Goal: Information Seeking & Learning: Learn about a topic

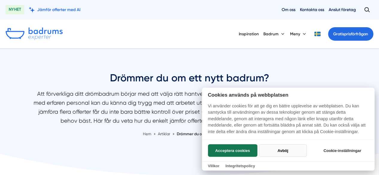
click at [277, 148] on button "Avböj" at bounding box center [283, 150] width 48 height 13
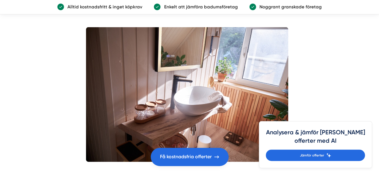
scroll to position [921, 0]
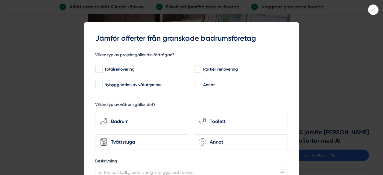
click at [374, 8] on icon at bounding box center [373, 10] width 10 height 4
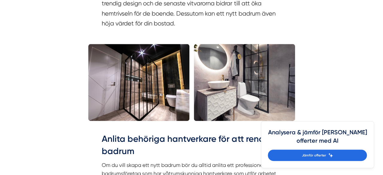
scroll to position [370, 0]
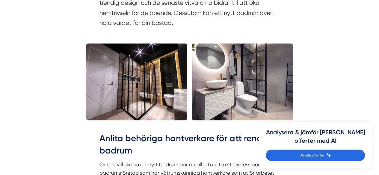
click at [256, 103] on img at bounding box center [242, 81] width 101 height 77
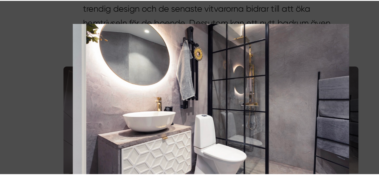
scroll to position [368, 0]
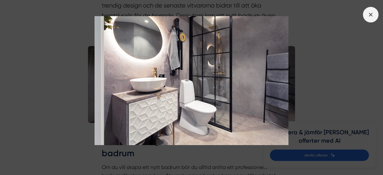
click at [372, 15] on icon at bounding box center [370, 14] width 7 height 7
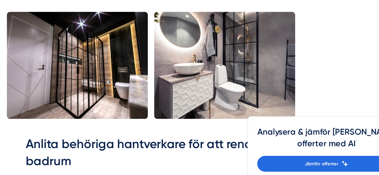
click at [283, 98] on img at bounding box center [242, 84] width 101 height 77
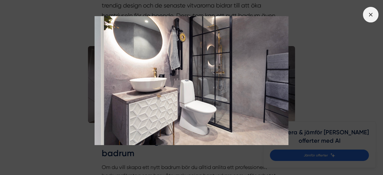
click at [376, 15] on span at bounding box center [371, 15] width 16 height 16
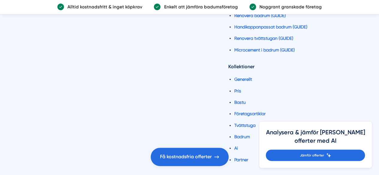
scroll to position [1760, 0]
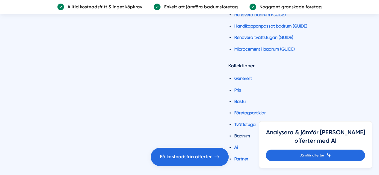
click at [239, 133] on link "Badrum" at bounding box center [242, 135] width 16 height 5
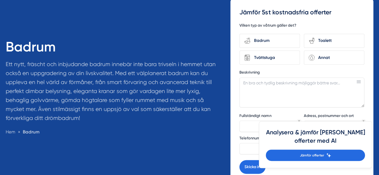
scroll to position [68, 0]
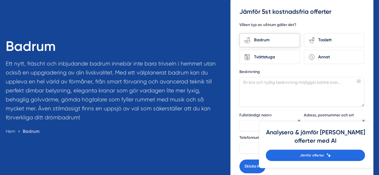
click at [284, 38] on div "Badrum" at bounding box center [272, 40] width 45 height 8
click at [0, 0] on input "bathroom-tub-towel Badrum" at bounding box center [0, 0] width 0 height 0
click at [327, 37] on div "Toalett" at bounding box center [336, 40] width 45 height 8
click at [0, 0] on input "toilet-seat Toalett" at bounding box center [0, 0] width 0 height 0
click at [274, 52] on div "Tvättstuga" at bounding box center [269, 57] width 60 height 14
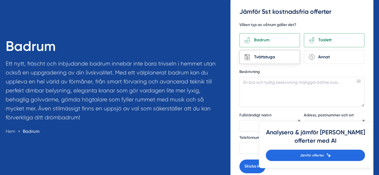
click at [0, 0] on input "Tvättstuga" at bounding box center [0, 0] width 0 height 0
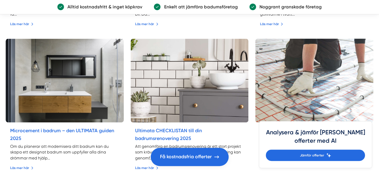
click at [295, 106] on img at bounding box center [314, 81] width 124 height 88
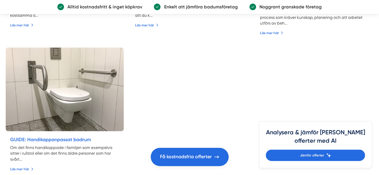
scroll to position [807, 0]
